Goal: Transaction & Acquisition: Purchase product/service

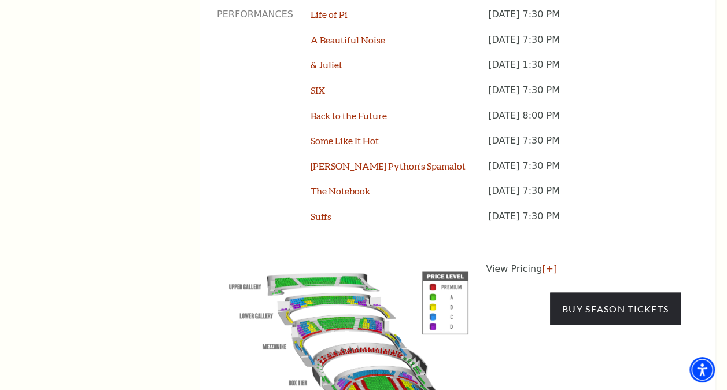
scroll to position [984, 0]
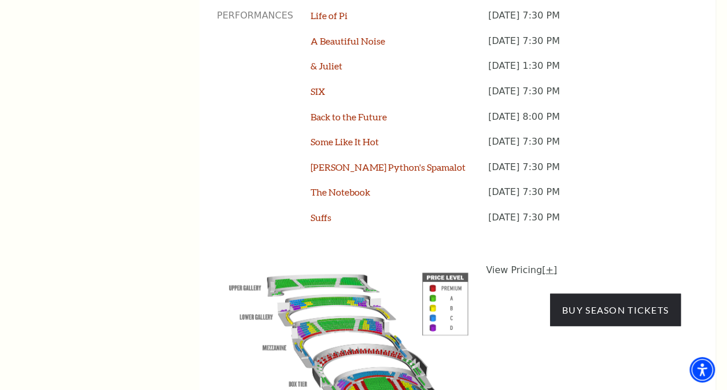
click at [545, 264] on link "[+]" at bounding box center [549, 269] width 15 height 11
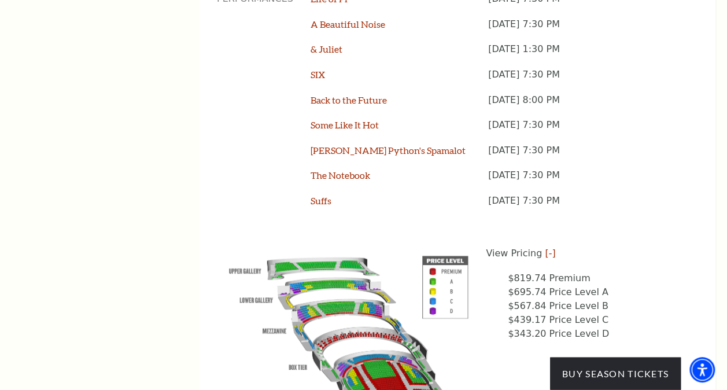
scroll to position [1042, 0]
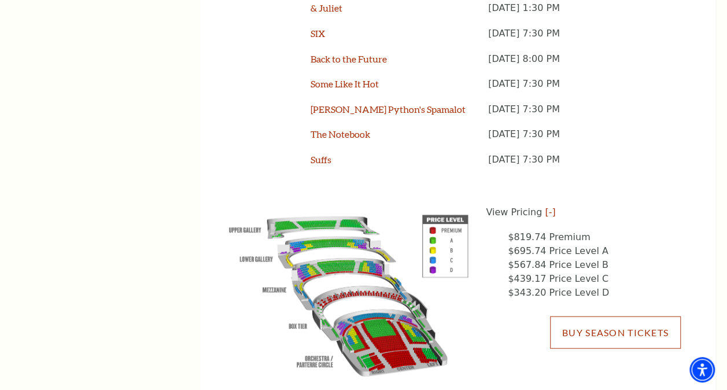
click at [605, 316] on link "Buy Season Tickets" at bounding box center [615, 332] width 131 height 32
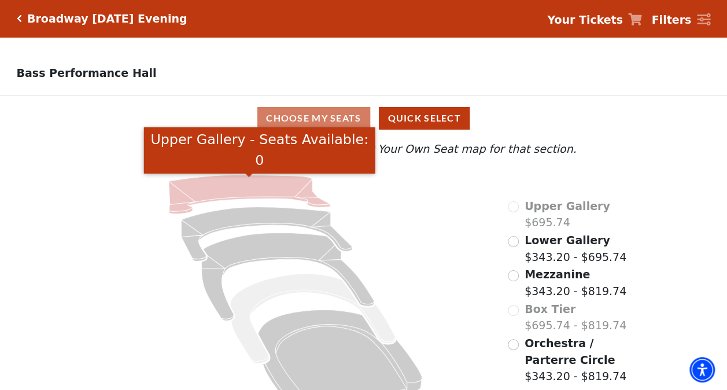
scroll to position [29, 0]
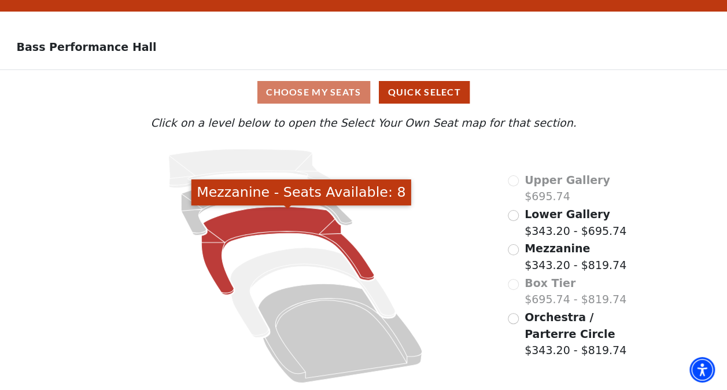
click at [272, 220] on icon "Mezzanine - Seats Available: 8" at bounding box center [287, 251] width 172 height 88
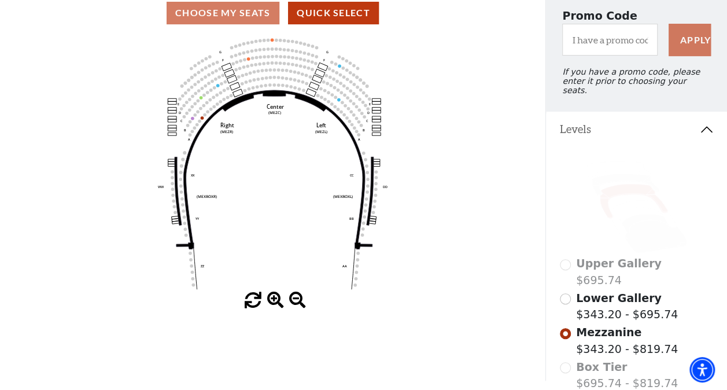
scroll to position [169, 0]
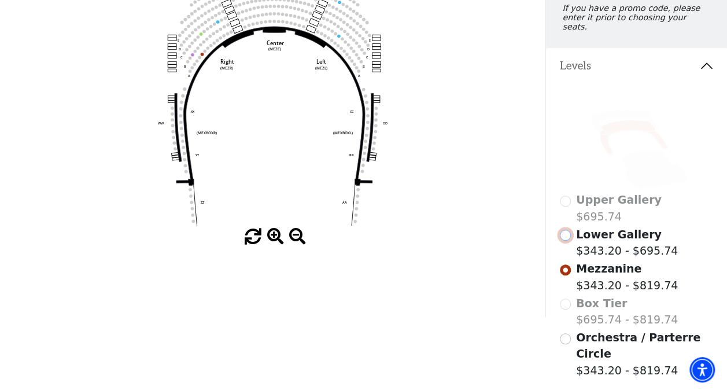
click at [568, 231] on input "Lower Gallery$343.20 - $695.74\a" at bounding box center [565, 235] width 11 height 11
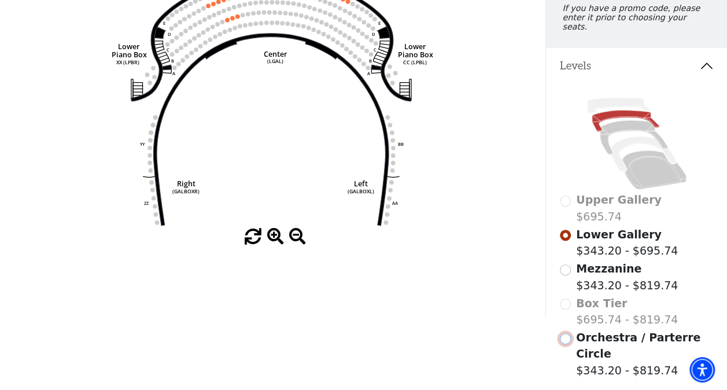
click at [566, 334] on input "Orchestra / Parterre Circle$343.20 - $819.74\a" at bounding box center [565, 338] width 11 height 11
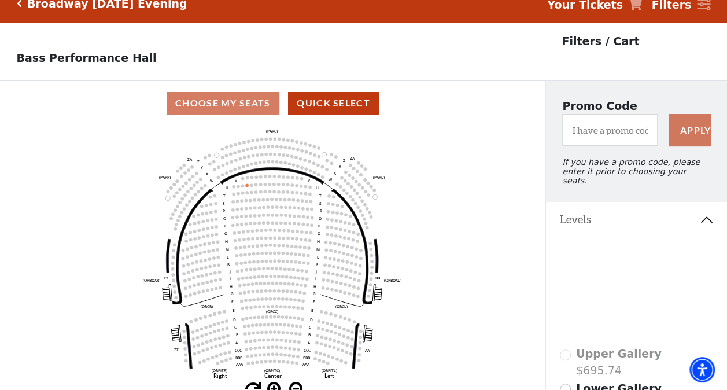
scroll to position [0, 0]
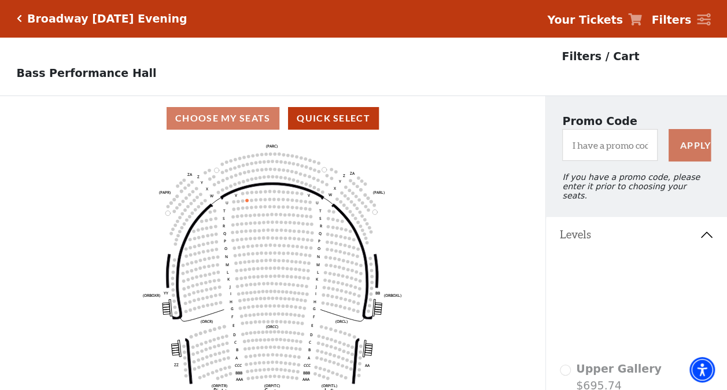
click at [17, 16] on icon "Click here to go back to filters" at bounding box center [19, 18] width 5 height 8
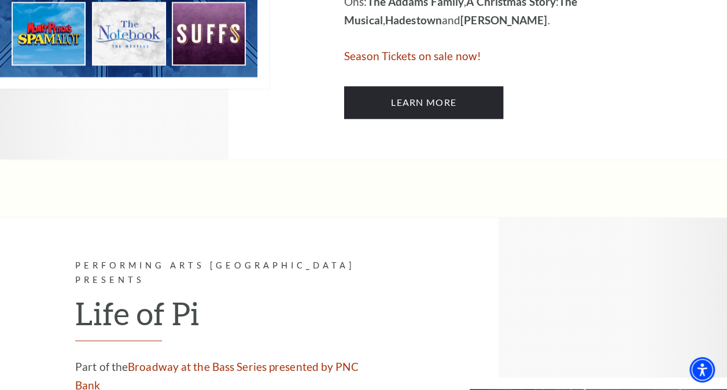
scroll to position [694, 0]
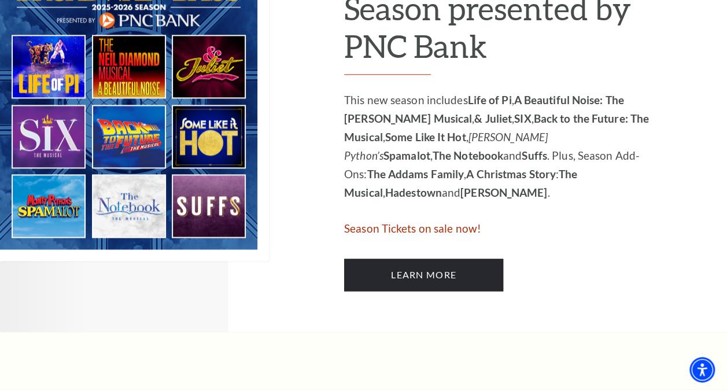
click at [465, 229] on span "Season Tickets on sale now!" at bounding box center [412, 228] width 137 height 13
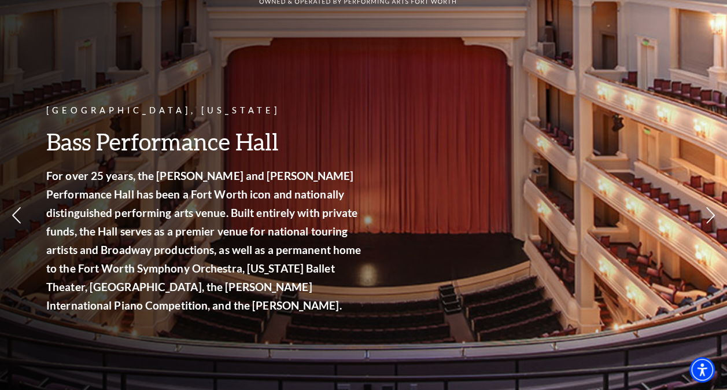
scroll to position [58, 0]
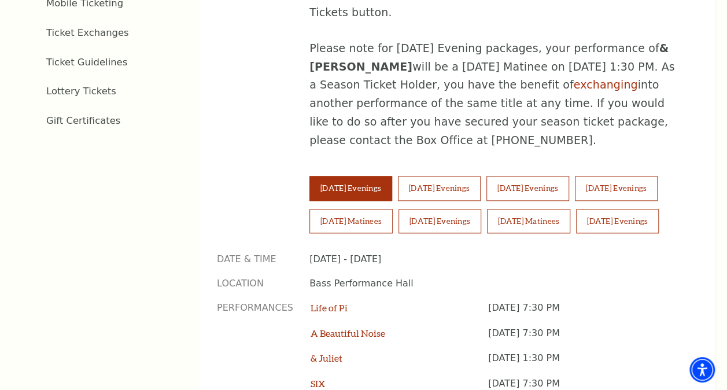
scroll to position [694, 0]
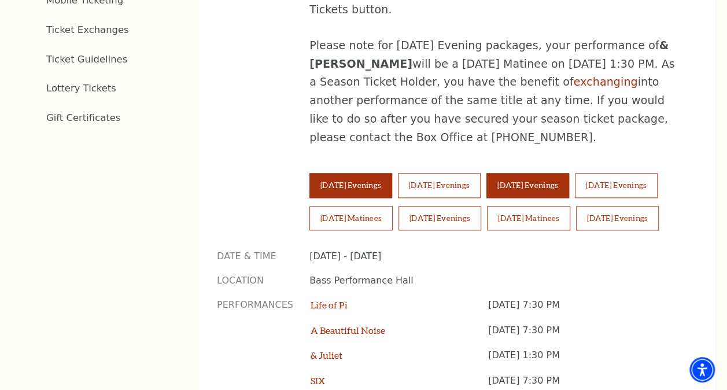
click at [552, 173] on button "Thursday Evenings" at bounding box center [528, 185] width 83 height 24
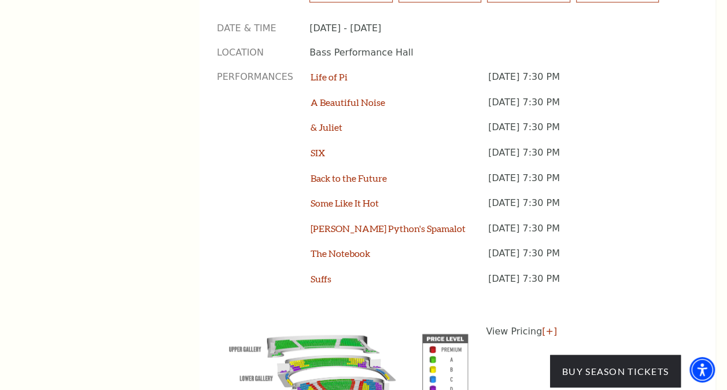
scroll to position [1042, 0]
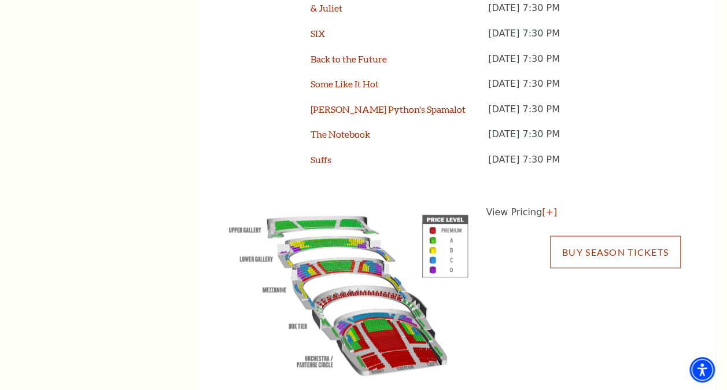
click at [591, 238] on link "Buy Season Tickets" at bounding box center [615, 252] width 131 height 32
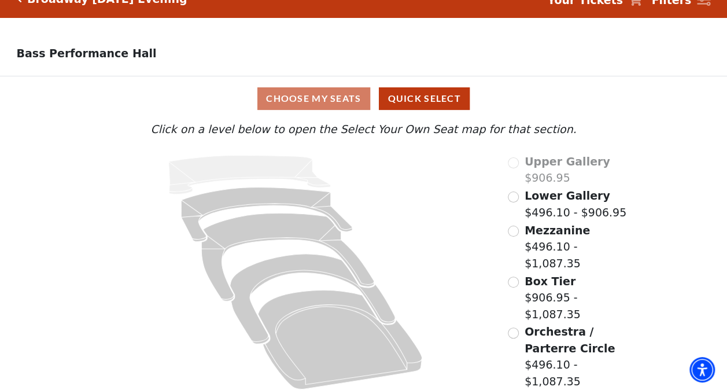
scroll to position [29, 0]
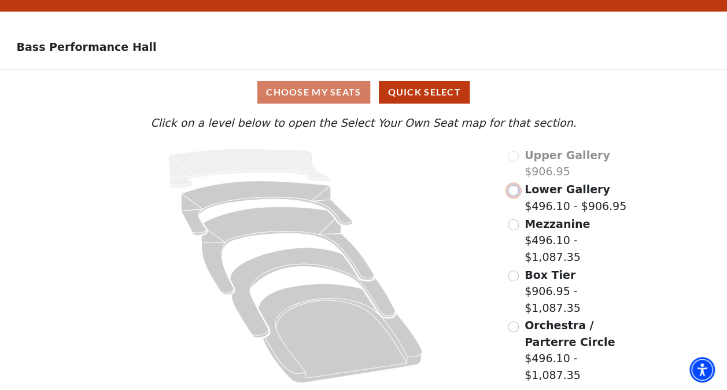
click at [516, 196] on input "Lower Gallery$496.10 - $906.95\a" at bounding box center [513, 190] width 11 height 11
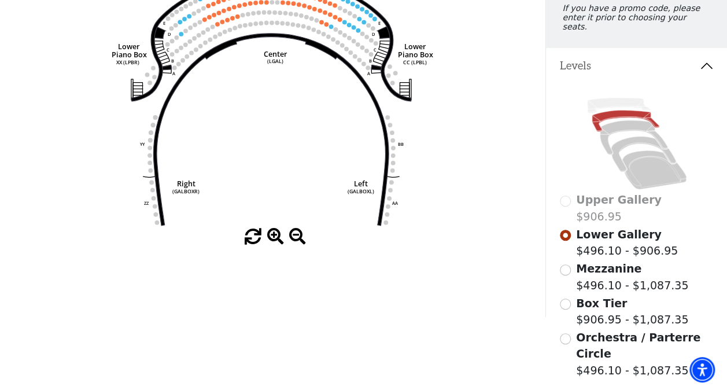
scroll to position [169, 0]
click at [566, 270] on input "Mezzanine$496.10 - $1,087.35\a" at bounding box center [565, 269] width 11 height 11
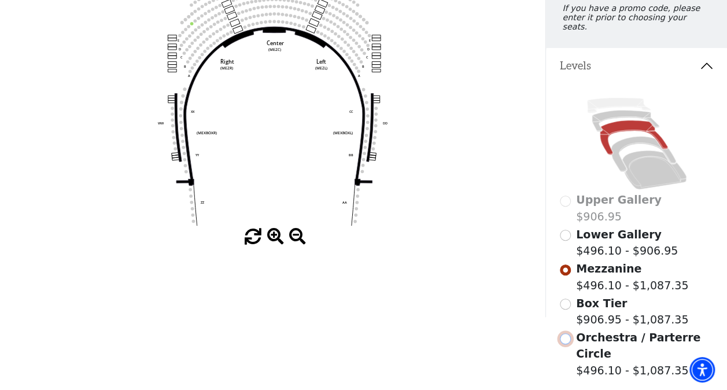
click at [566, 334] on input "Orchestra / Parterre Circle$496.10 - $1,087.35\a" at bounding box center [565, 338] width 11 height 11
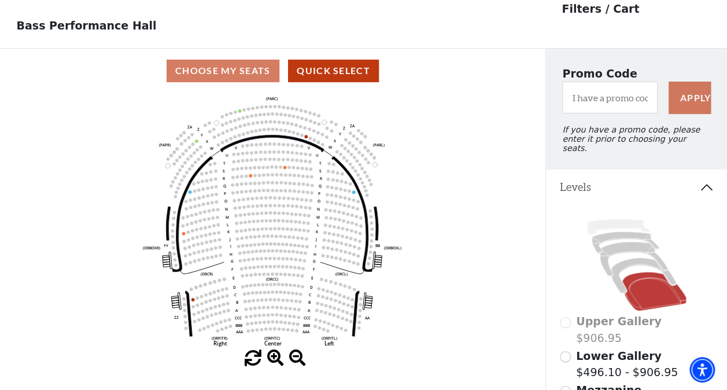
scroll to position [53, 0]
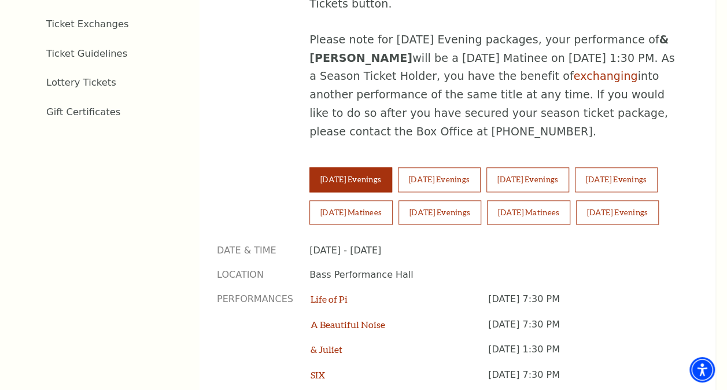
scroll to position [752, 0]
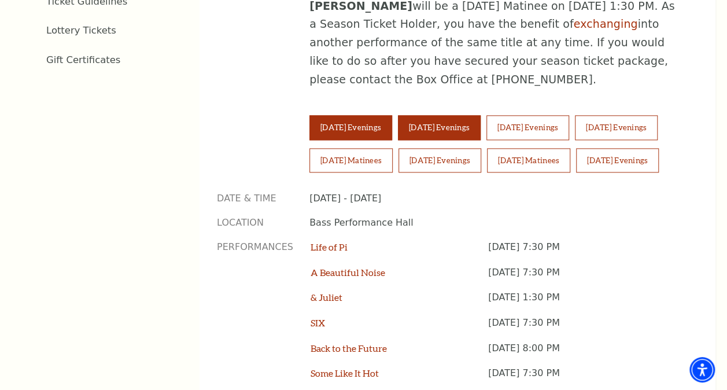
click at [441, 115] on button "[DATE] Evenings" at bounding box center [439, 127] width 83 height 24
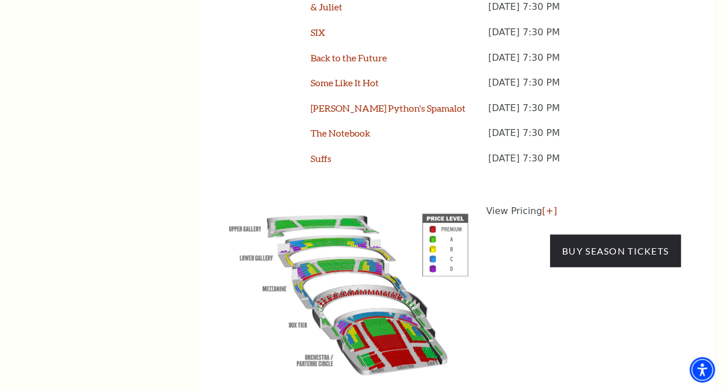
scroll to position [1099, 0]
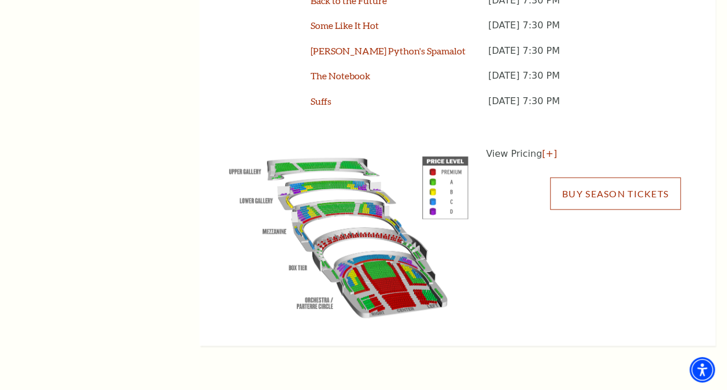
click at [607, 178] on link "Buy Season Tickets" at bounding box center [615, 194] width 131 height 32
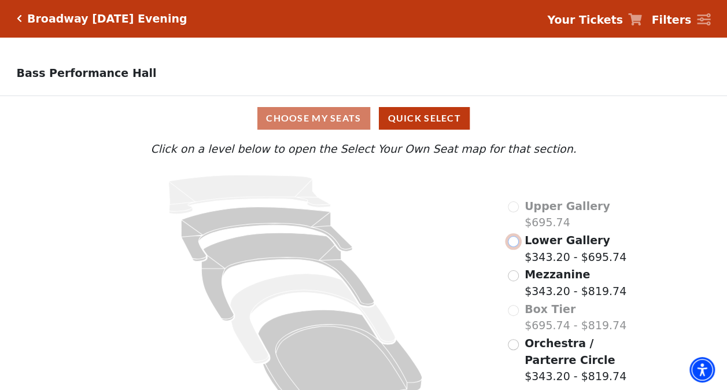
click at [512, 245] on input "Lower Gallery$343.20 - $695.74\a" at bounding box center [513, 241] width 11 height 11
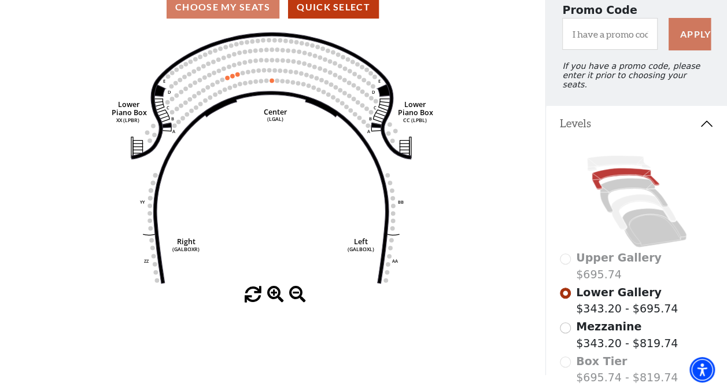
scroll to position [53, 0]
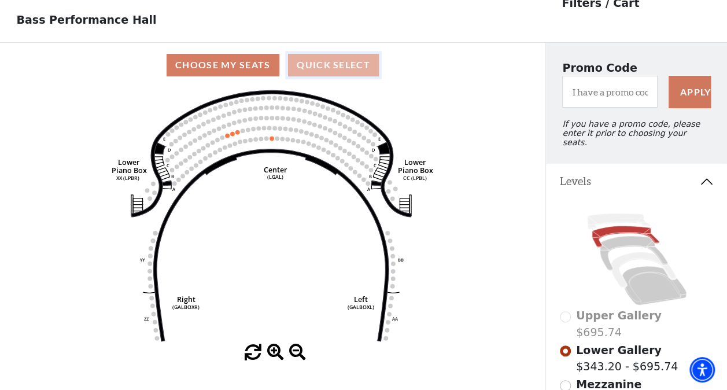
click at [320, 69] on button "Quick Select" at bounding box center [333, 65] width 91 height 23
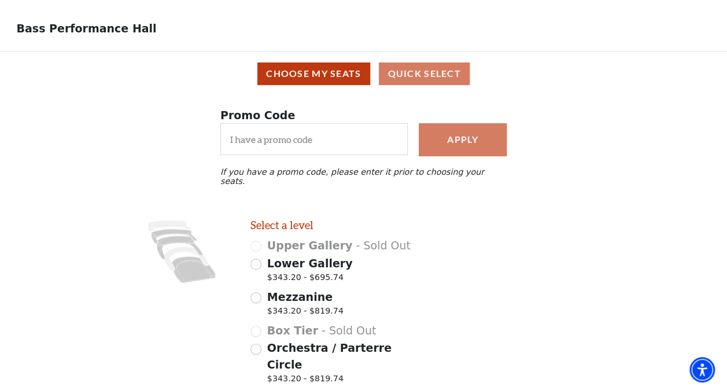
scroll to position [111, 0]
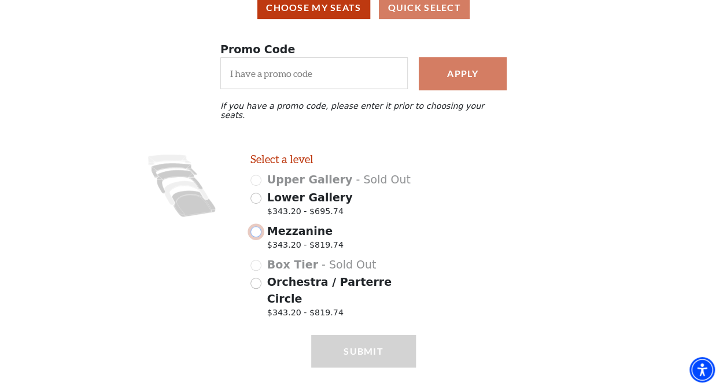
click at [258, 227] on input "Mezzanine $343.20 - $819.74" at bounding box center [256, 231] width 11 height 11
radio input "true"
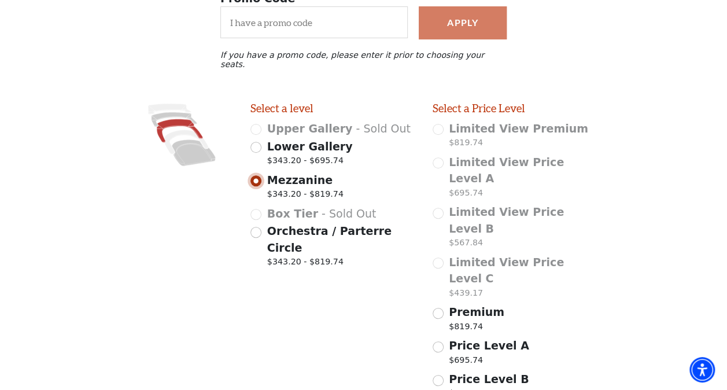
scroll to position [258, 0]
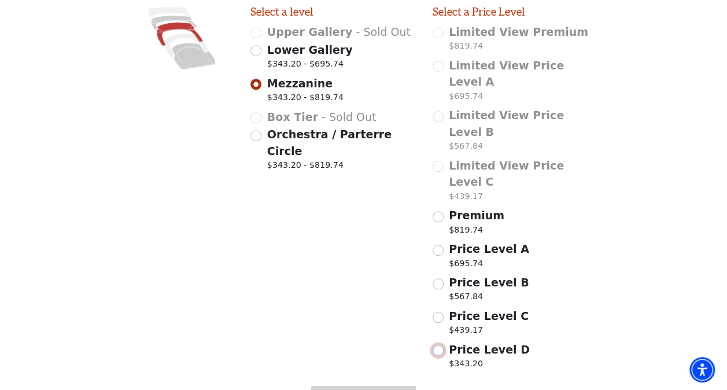
click at [435, 345] on input "Price Level D $343.20" at bounding box center [438, 350] width 11 height 11
radio input "true"
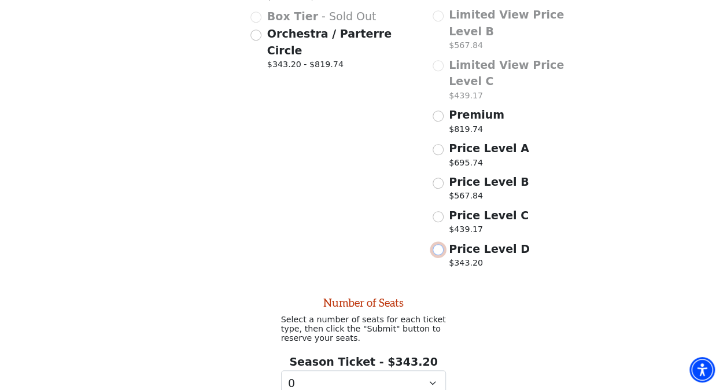
scroll to position [402, 0]
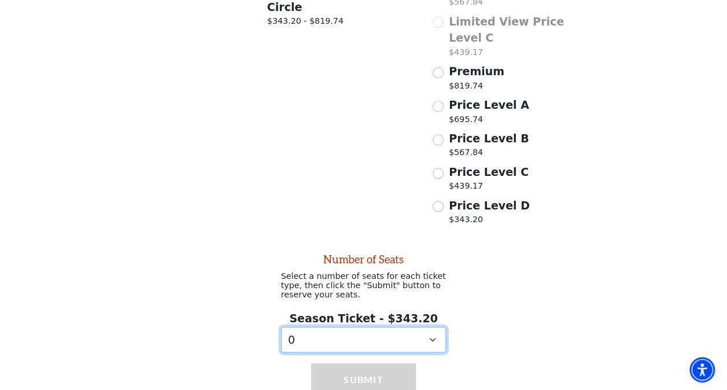
click at [426, 327] on select "0 1 2 3 4 5 6 7 8 9" at bounding box center [363, 340] width 165 height 26
select select "2"
click at [281, 327] on select "0 1 2 3 4 5 6 7 8 9" at bounding box center [363, 340] width 165 height 26
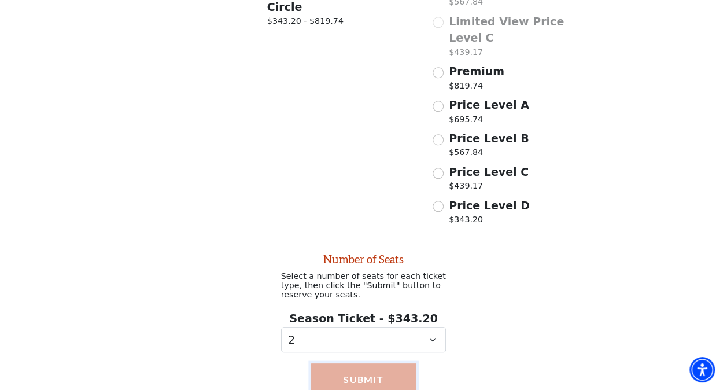
click at [378, 363] on button "Submit" at bounding box center [363, 379] width 105 height 32
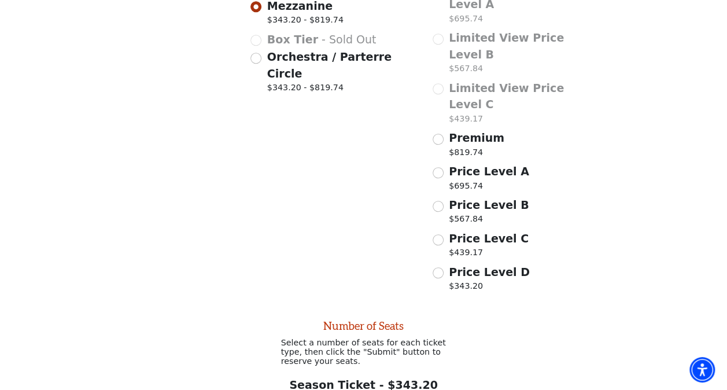
scroll to position [290, 0]
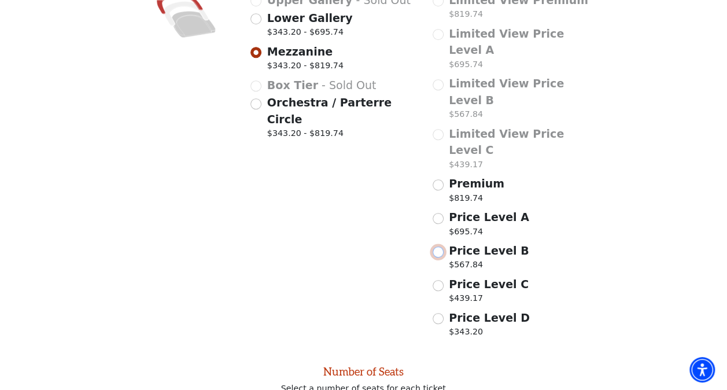
click at [437, 246] on input "Price Level B $567.84" at bounding box center [438, 251] width 11 height 11
radio input "true"
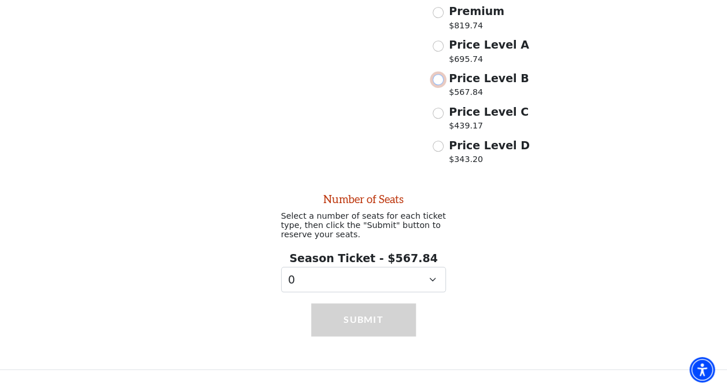
scroll to position [463, 0]
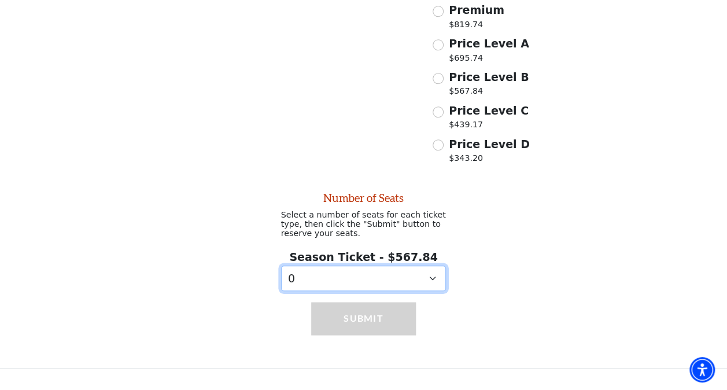
click at [373, 266] on select "0 1 2 3 4 5 6 7 8 9" at bounding box center [363, 279] width 165 height 26
select select "2"
click at [281, 266] on select "0 1 2 3 4 5 6 7 8 9" at bounding box center [363, 279] width 165 height 26
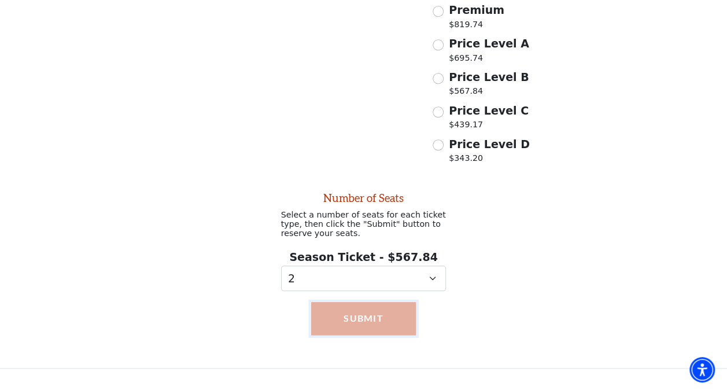
click at [377, 302] on button "Submit" at bounding box center [363, 318] width 105 height 32
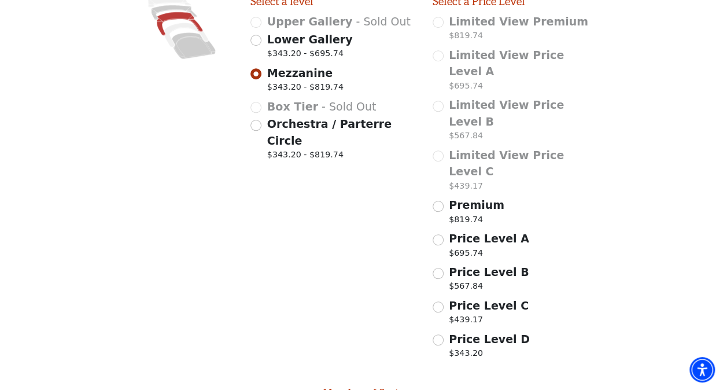
scroll to position [174, 0]
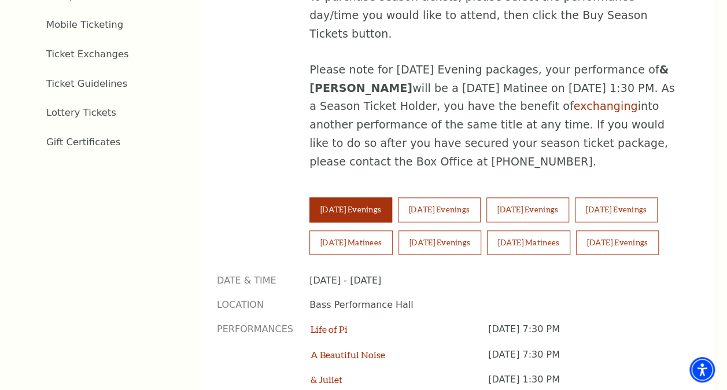
scroll to position [694, 0]
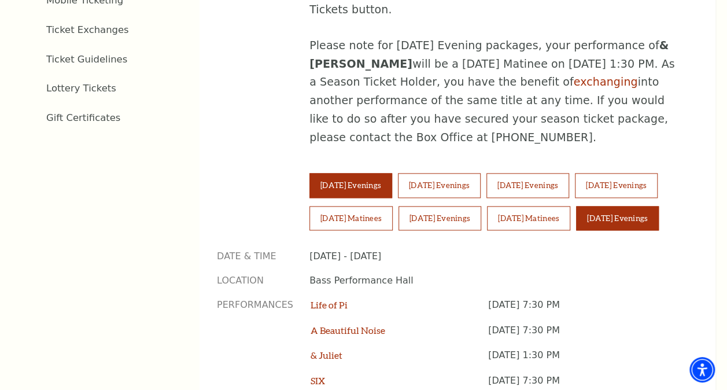
click at [576, 210] on button "Sunday Evenings" at bounding box center [617, 218] width 83 height 24
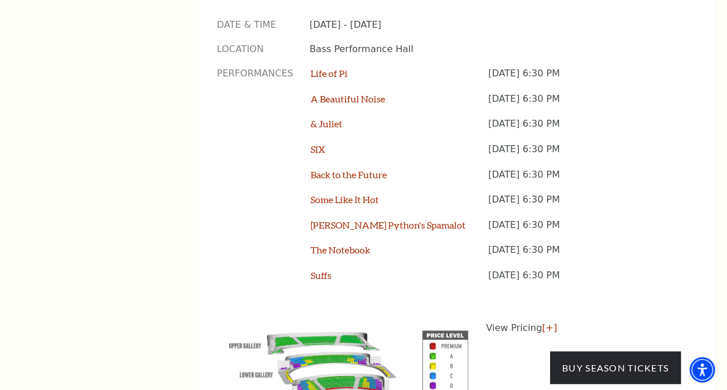
scroll to position [1099, 0]
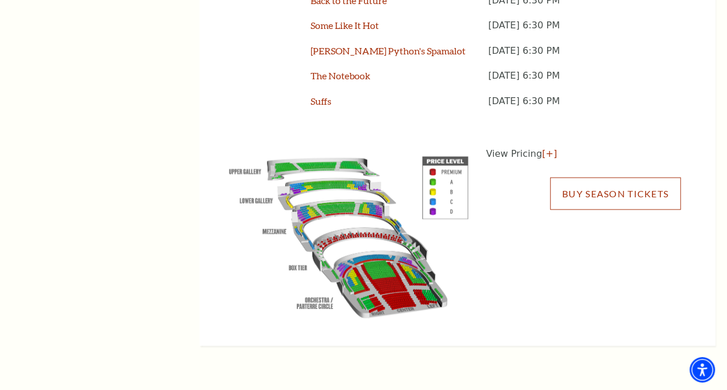
click at [605, 184] on link "Buy Season Tickets" at bounding box center [615, 194] width 131 height 32
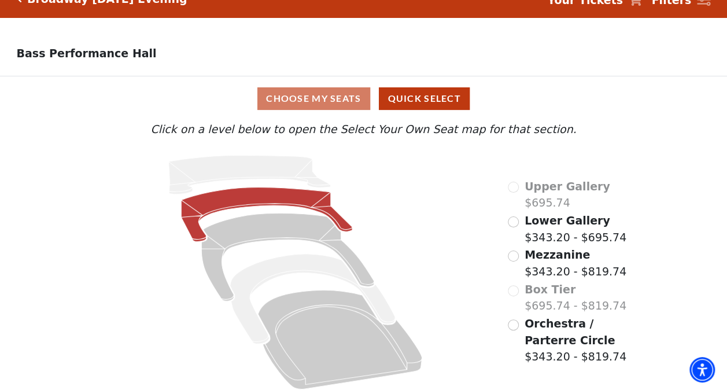
scroll to position [29, 0]
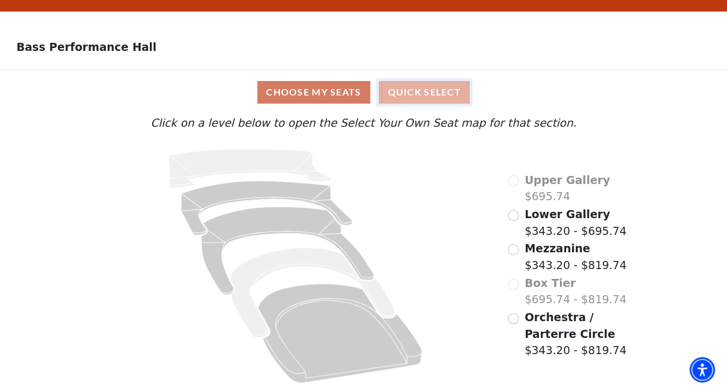
click at [425, 98] on button "Quick Select" at bounding box center [424, 92] width 91 height 23
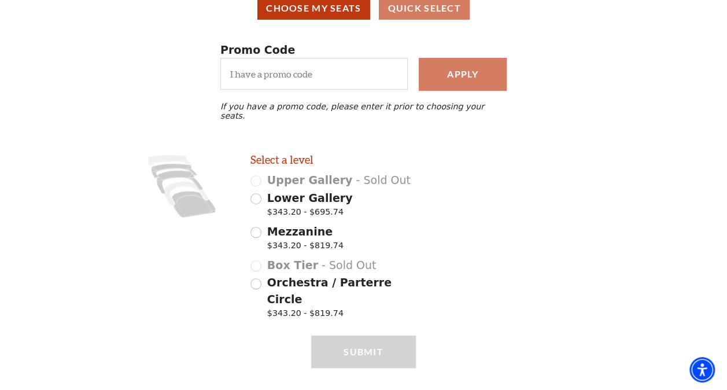
scroll to position [111, 0]
click at [257, 226] on input "Mezzanine $343.20 - $819.74" at bounding box center [256, 231] width 11 height 11
radio input "true"
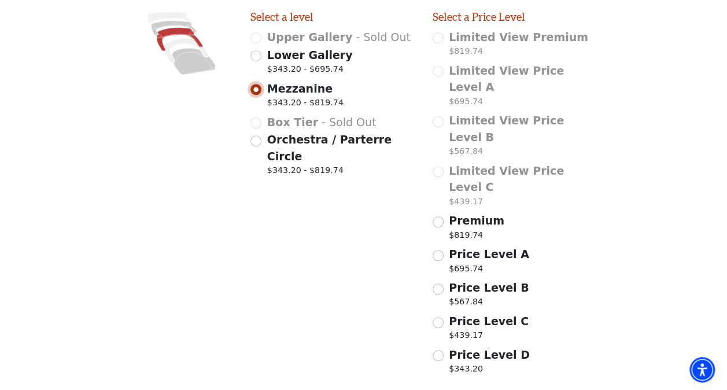
scroll to position [258, 0]
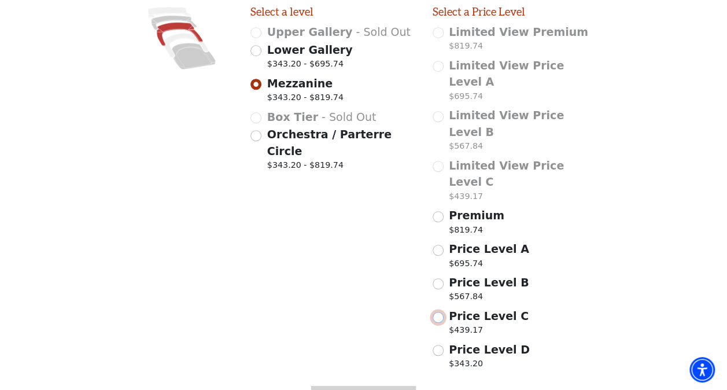
click at [442, 312] on input "Price Level C $439.17" at bounding box center [438, 317] width 11 height 11
radio input "true"
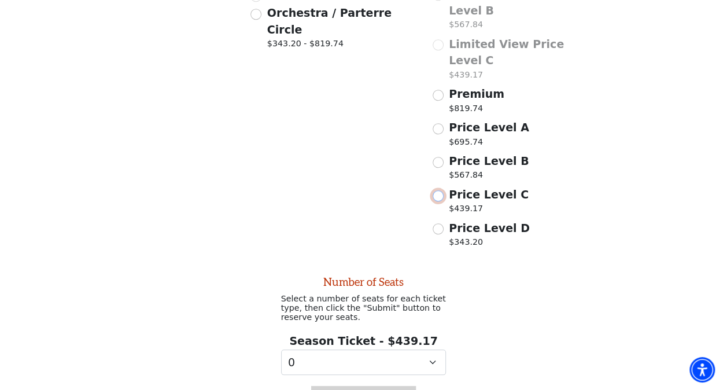
scroll to position [402, 0]
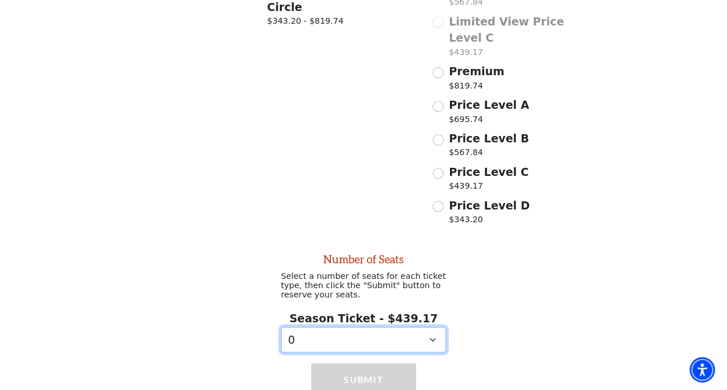
click at [371, 327] on select "0 1 2 3 4 5 6 7 8 9" at bounding box center [363, 340] width 165 height 26
click at [281, 327] on select "0 1 2 3 4 5 6 7 8 9" at bounding box center [363, 340] width 165 height 26
drag, startPoint x: 352, startPoint y: 288, endPoint x: 348, endPoint y: 277, distance: 12.1
click at [351, 327] on select "0 1 2 3 4 5 6 7 8 9" at bounding box center [363, 340] width 165 height 26
select select "2"
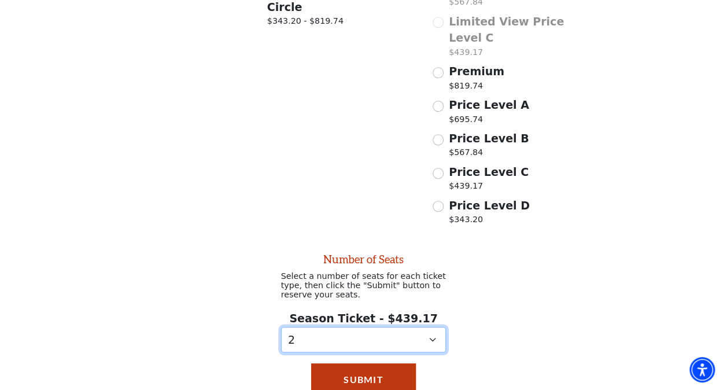
click at [281, 327] on select "0 1 2 3 4 5 6 7 8 9" at bounding box center [363, 340] width 165 height 26
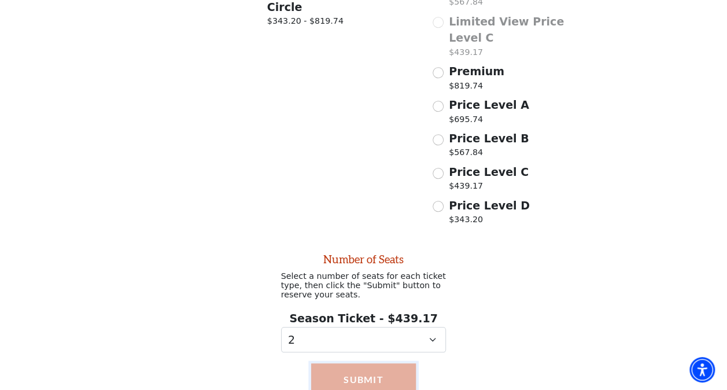
click at [360, 363] on button "Submit" at bounding box center [363, 379] width 105 height 32
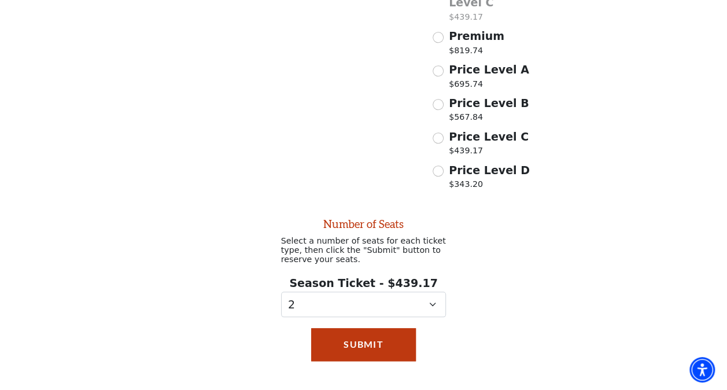
scroll to position [463, 0]
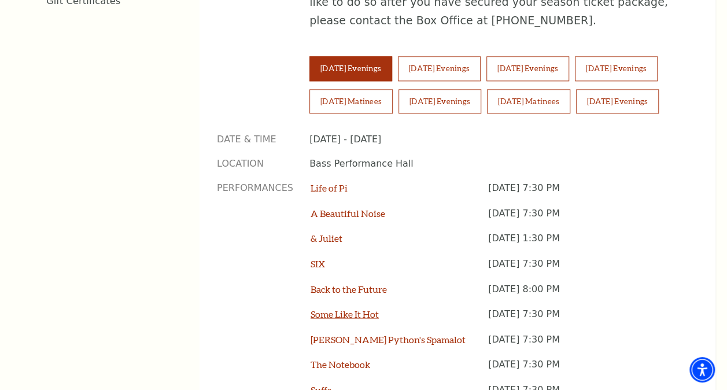
scroll to position [810, 0]
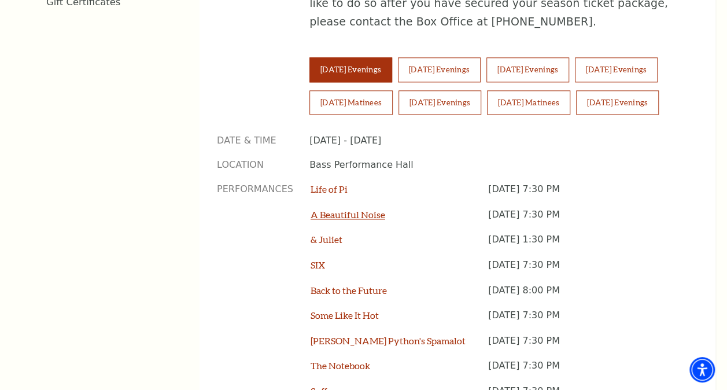
click at [365, 209] on link "A Beautiful Noise" at bounding box center [348, 214] width 75 height 11
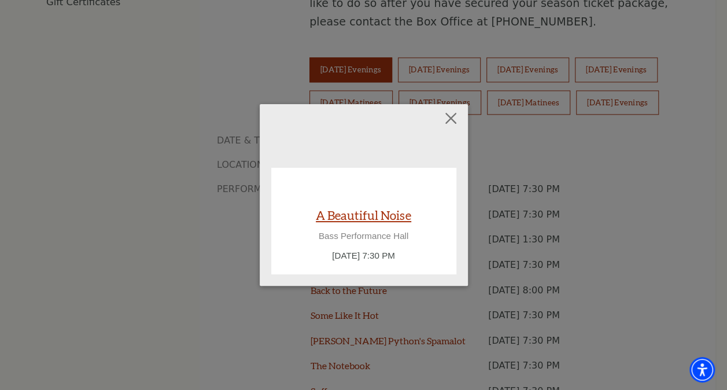
click at [374, 214] on link "A Beautiful Noise" at bounding box center [363, 215] width 95 height 16
click at [375, 217] on link "A Beautiful Noise" at bounding box center [363, 215] width 95 height 16
click at [448, 122] on button "Close" at bounding box center [451, 119] width 22 height 22
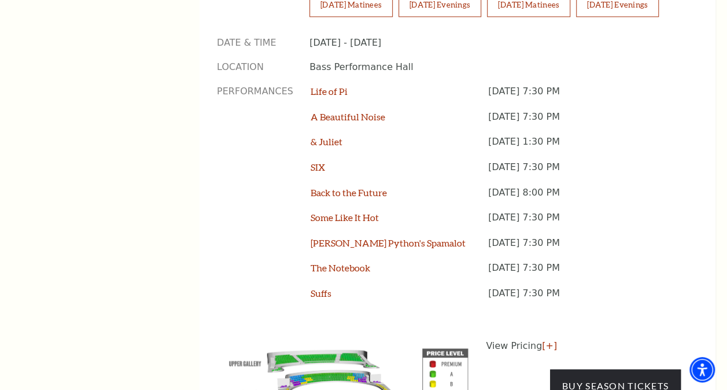
scroll to position [926, 0]
